Goal: Task Accomplishment & Management: Complete application form

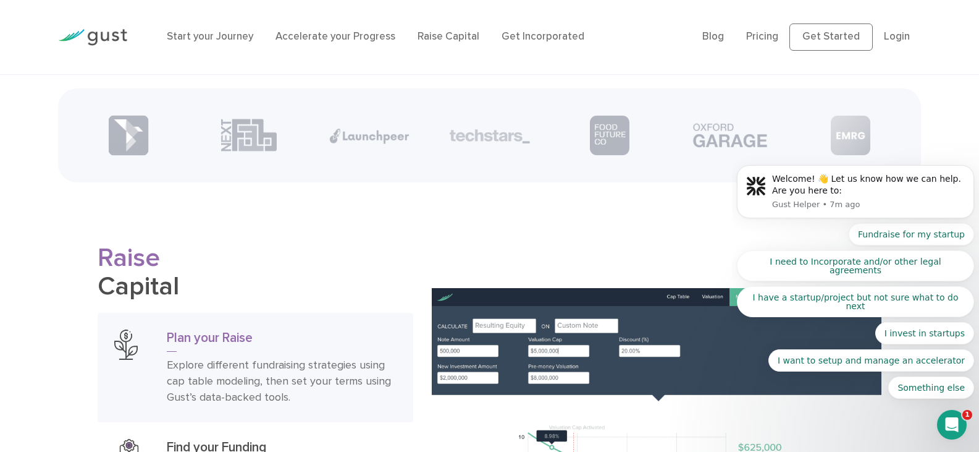
scroll to position [1721, 0]
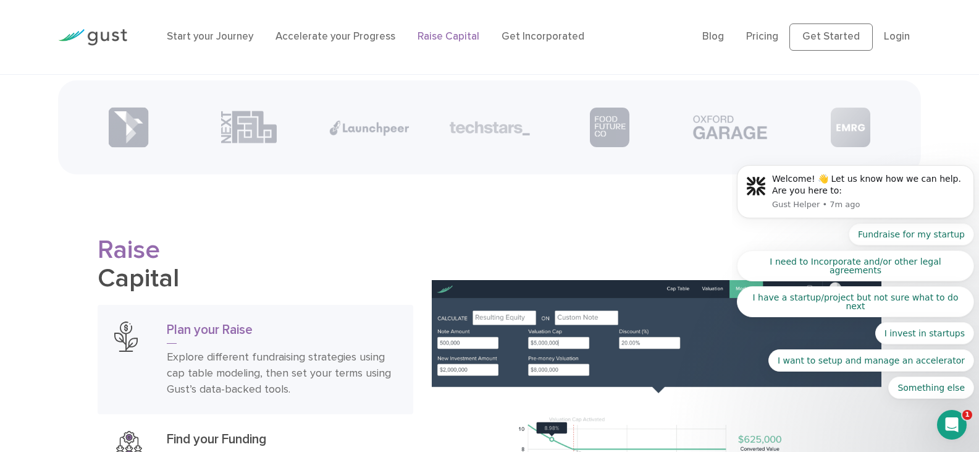
click at [455, 42] on link "Raise Capital" at bounding box center [449, 36] width 62 height 12
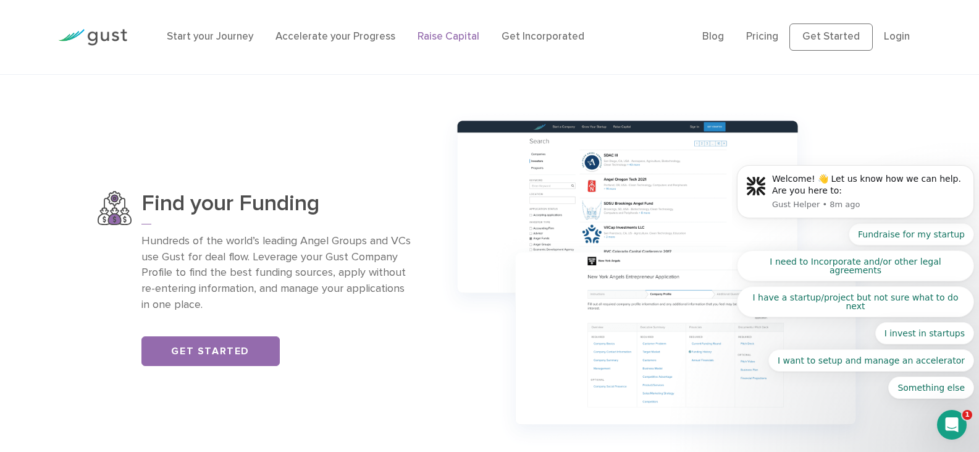
scroll to position [819, 0]
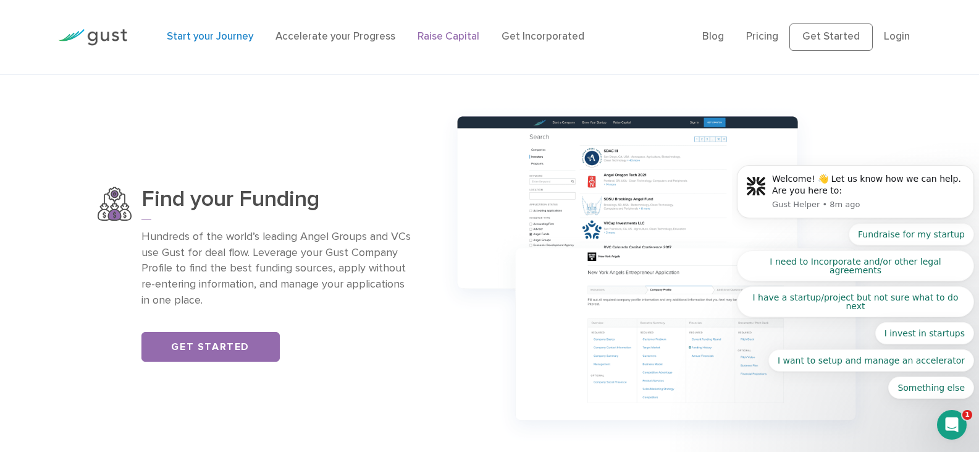
click at [211, 40] on link "Start your Journey" at bounding box center [210, 36] width 87 height 12
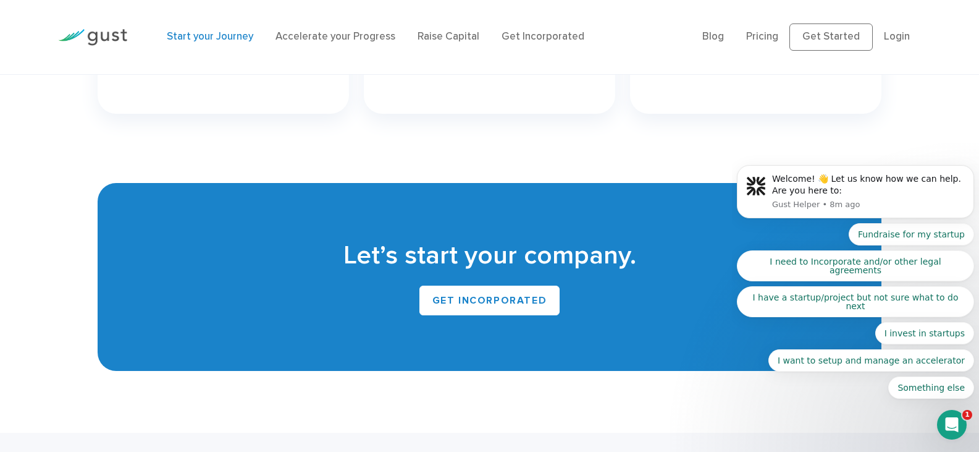
scroll to position [2443, 0]
